Goal: Transaction & Acquisition: Purchase product/service

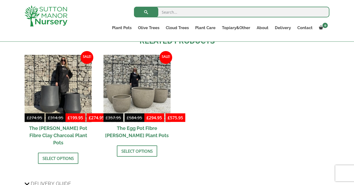
scroll to position [718, 0]
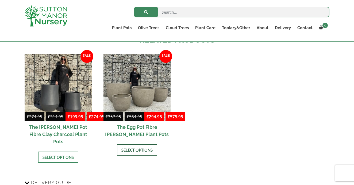
click at [134, 149] on link "Select options" at bounding box center [137, 149] width 40 height 11
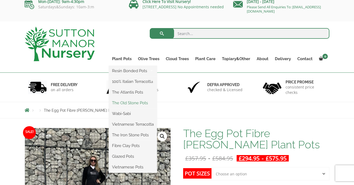
scroll to position [6, 0]
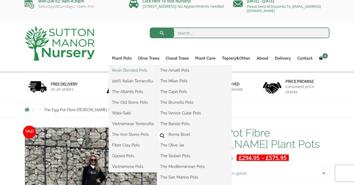
click at [141, 70] on link "Resin Bonded Pots" at bounding box center [133, 70] width 48 height 8
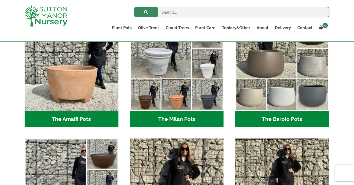
scroll to position [166, 0]
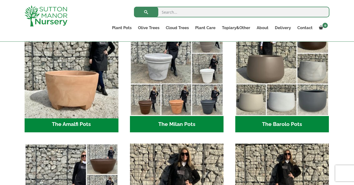
click at [73, 86] on img "Visit product category The Amalfi Pots" at bounding box center [71, 69] width 98 height 98
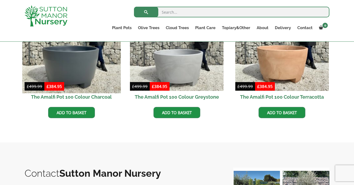
scroll to position [204, 0]
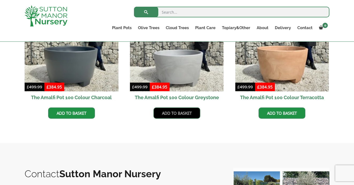
click at [178, 113] on link "Add to basket" at bounding box center [176, 112] width 47 height 11
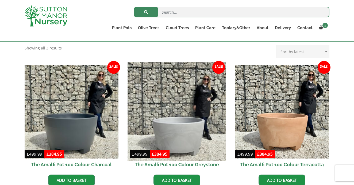
scroll to position [154, 0]
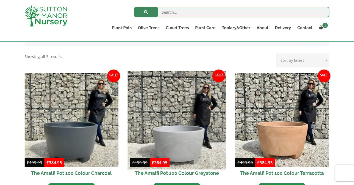
click at [189, 110] on img at bounding box center [176, 120] width 98 height 98
